Goal: Check status: Check status

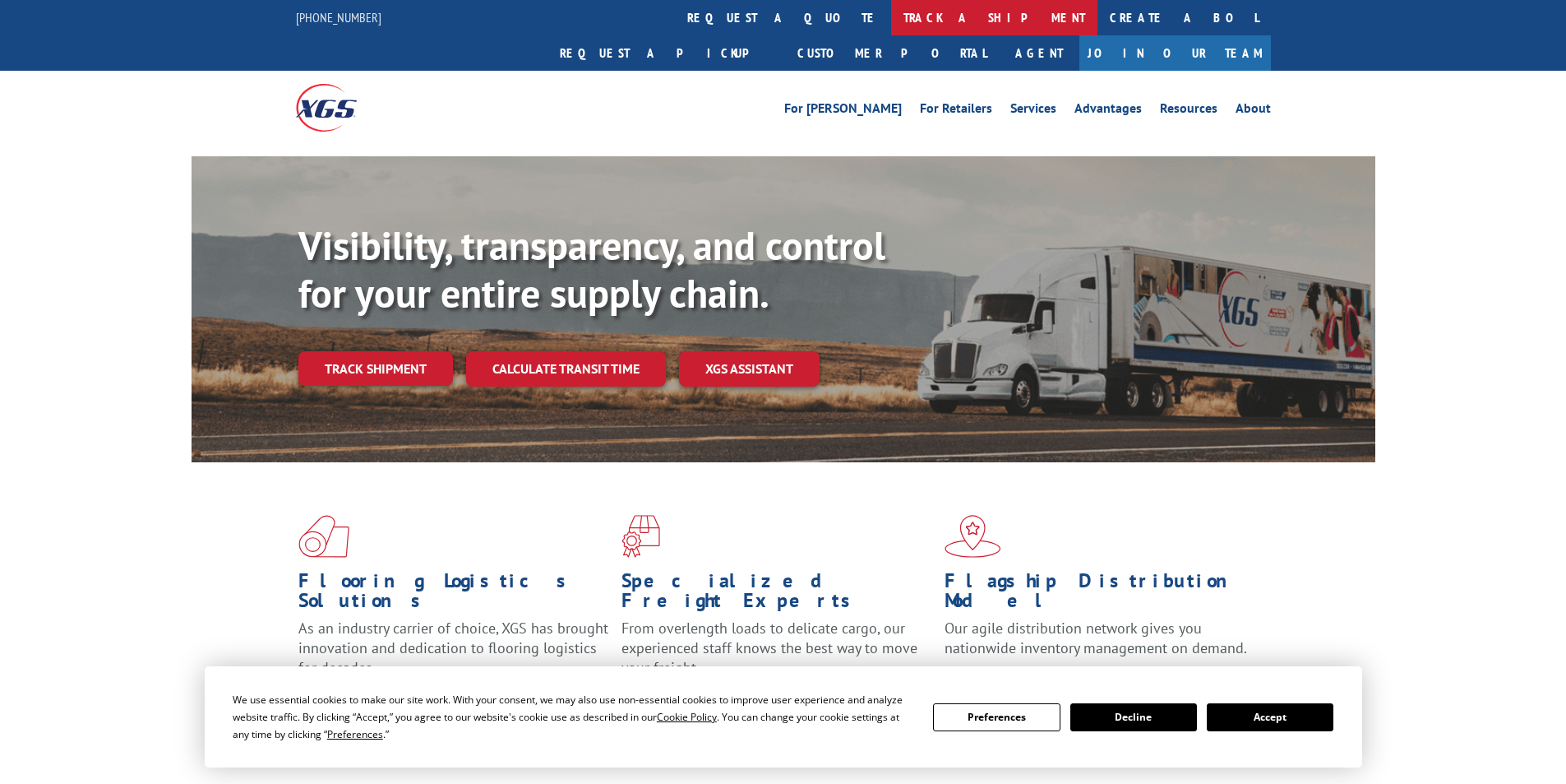
click at [891, 18] on link "track a shipment" at bounding box center [994, 17] width 206 height 35
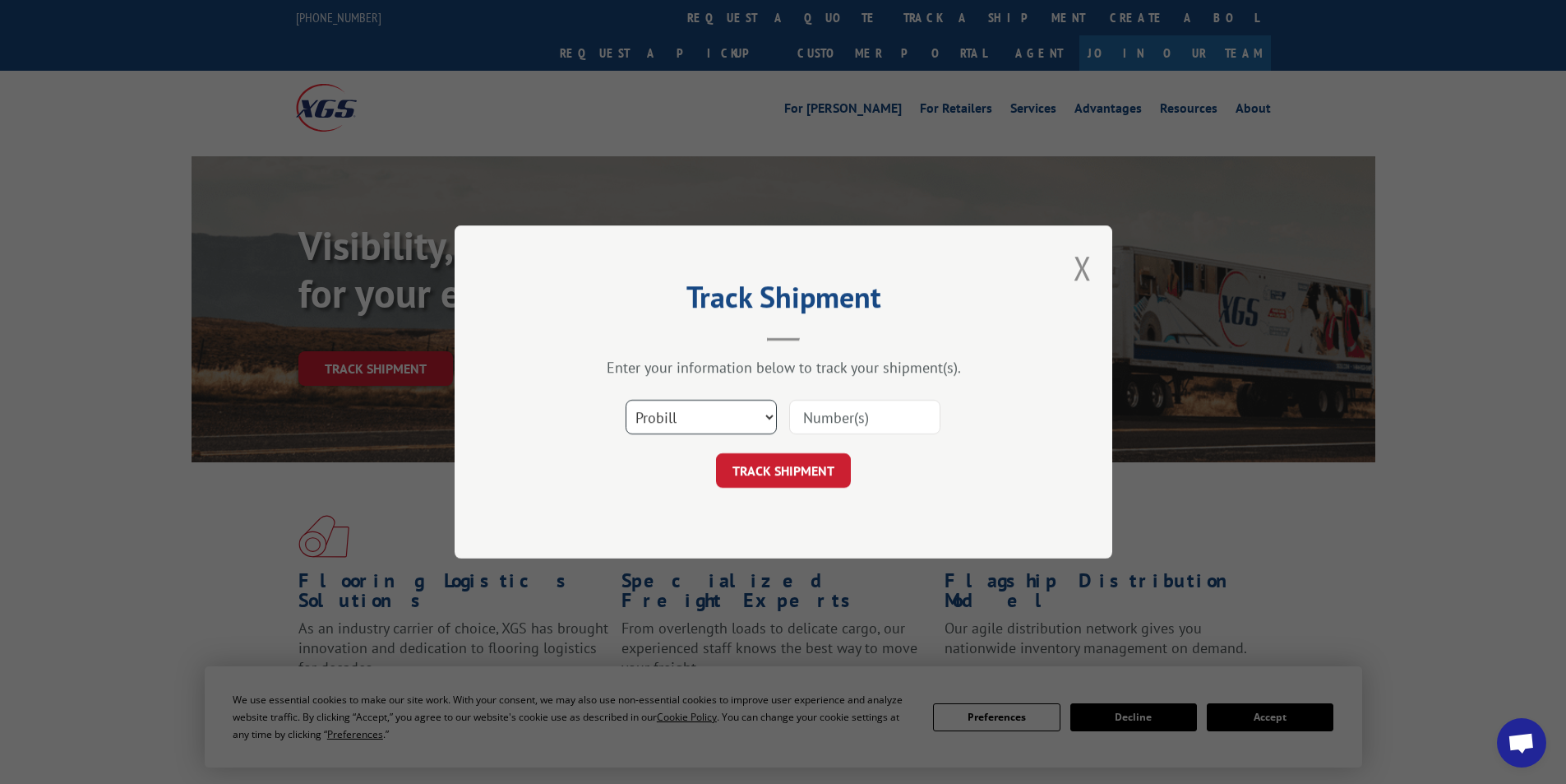
click at [682, 413] on select "Select category... Probill BOL PO" at bounding box center [701, 417] width 151 height 35
select select "bol"
click at [626, 400] on select "Select category... Probill BOL PO" at bounding box center [701, 417] width 151 height 35
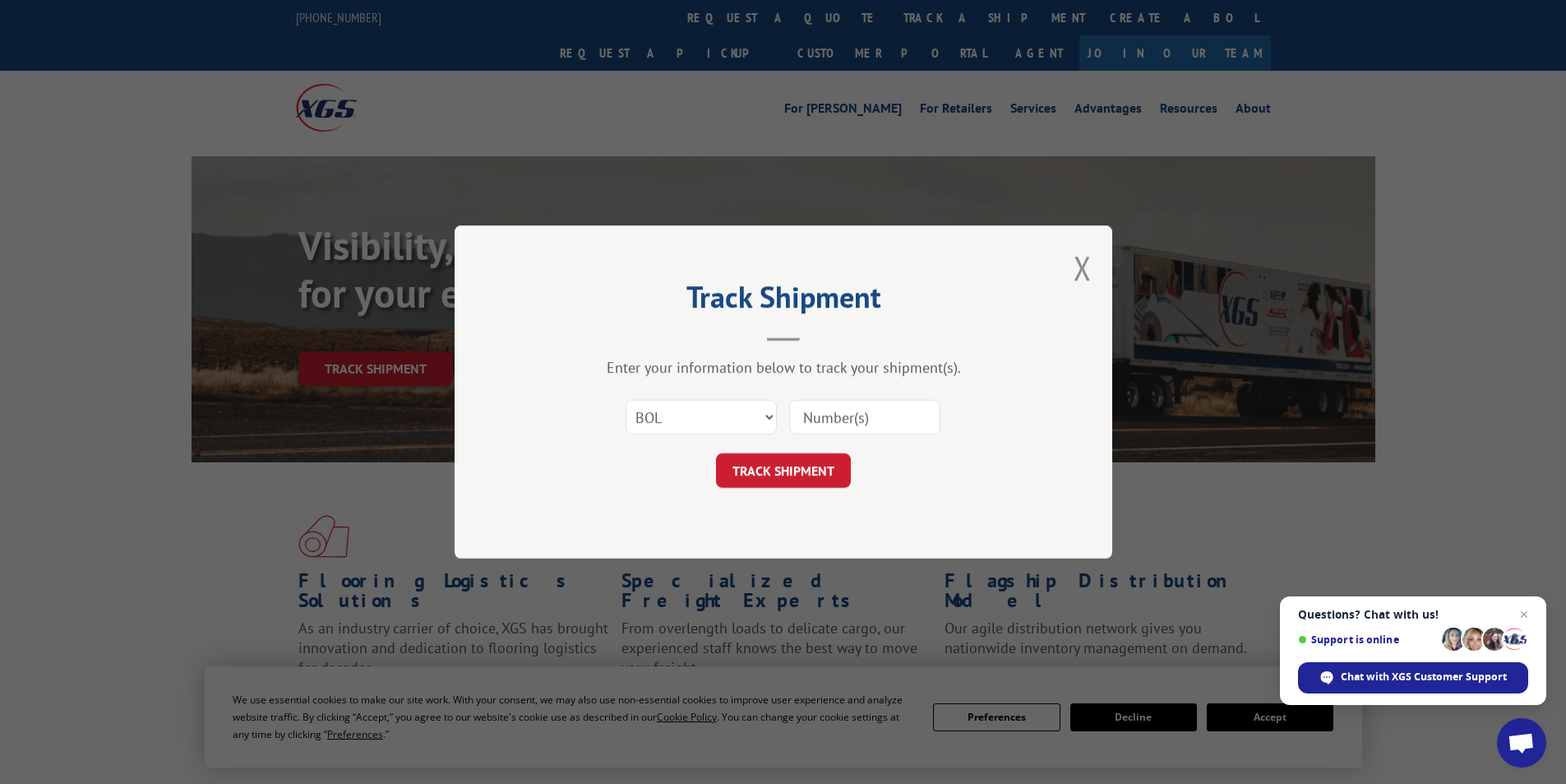
click at [858, 421] on input at bounding box center [864, 417] width 151 height 35
paste input "467778"
type input "467778"
click at [796, 465] on button "TRACK SHIPMENT" at bounding box center [783, 470] width 135 height 35
